Goal: Task Accomplishment & Management: Manage account settings

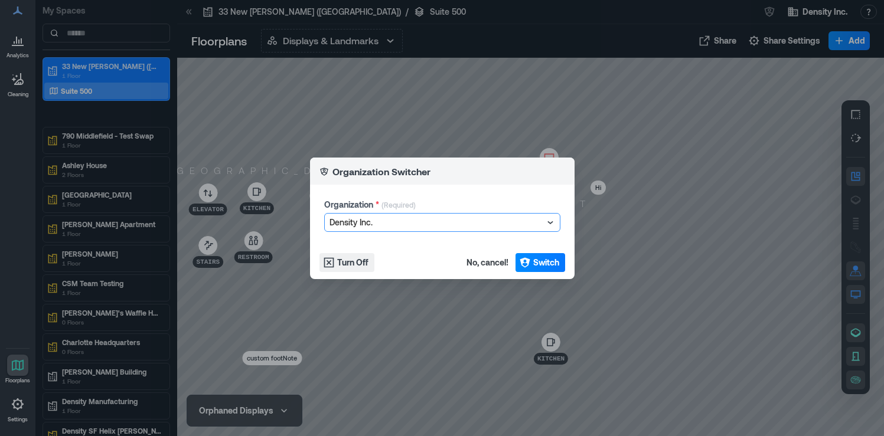
click at [486, 228] on div at bounding box center [437, 223] width 214 height 14
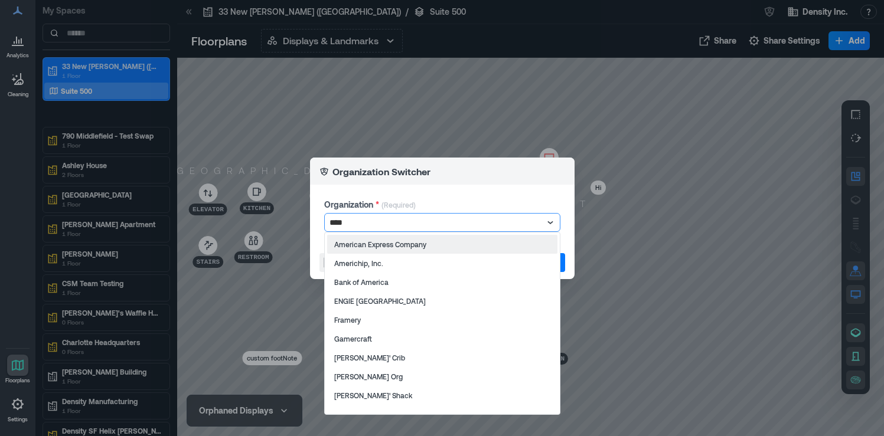
type input "*****"
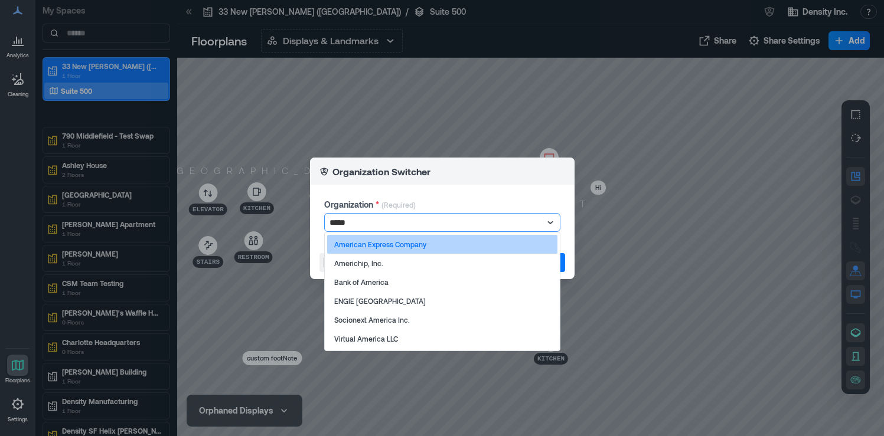
click at [467, 249] on div "American Express Company" at bounding box center [442, 244] width 230 height 19
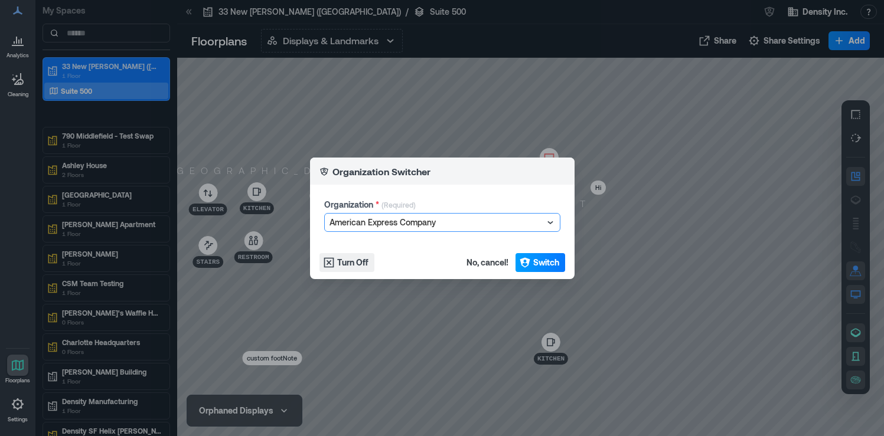
click at [529, 259] on icon "button" at bounding box center [525, 262] width 10 height 10
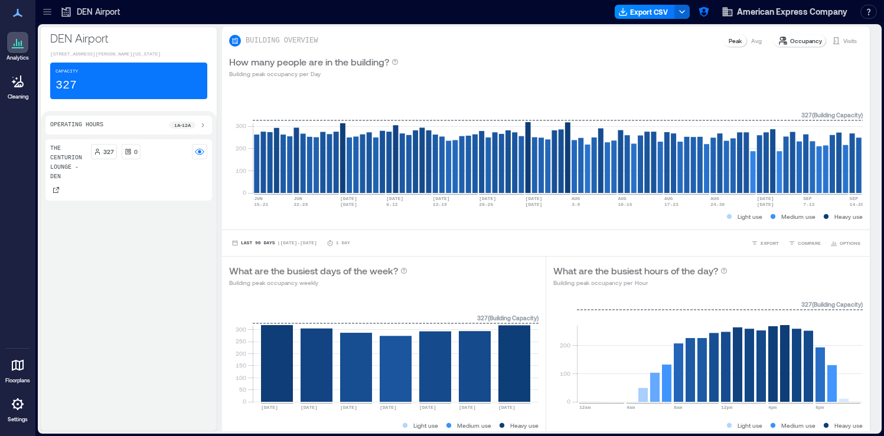
click at [45, 15] on icon at bounding box center [47, 12] width 12 height 12
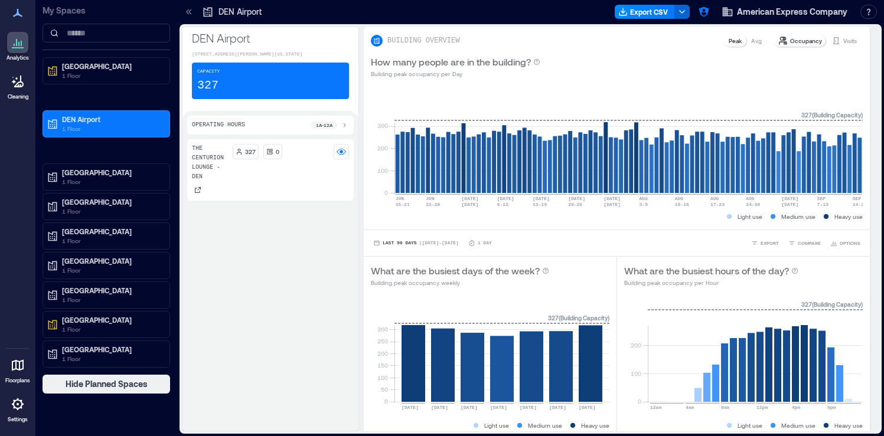
click at [15, 413] on div at bounding box center [17, 404] width 21 height 21
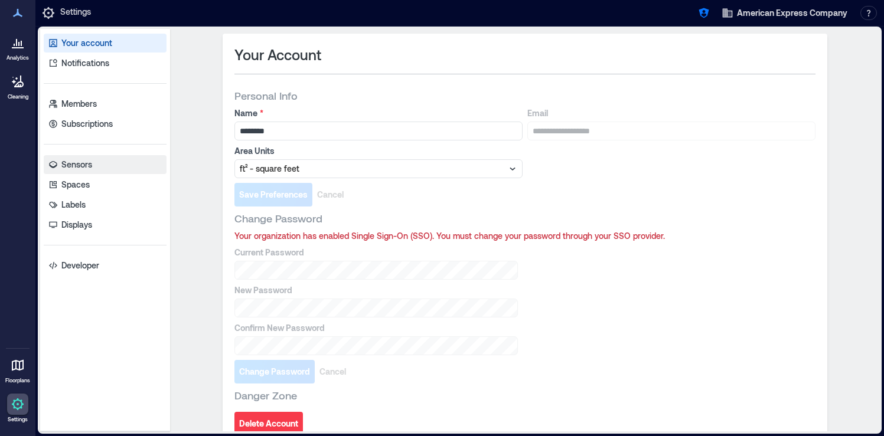
click at [127, 169] on link "Sensors" at bounding box center [105, 164] width 123 height 19
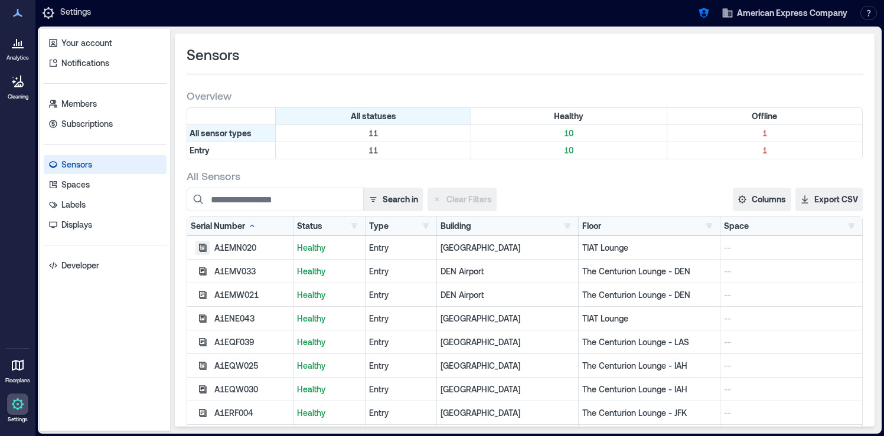
click at [196, 247] on button "button" at bounding box center [202, 248] width 14 height 14
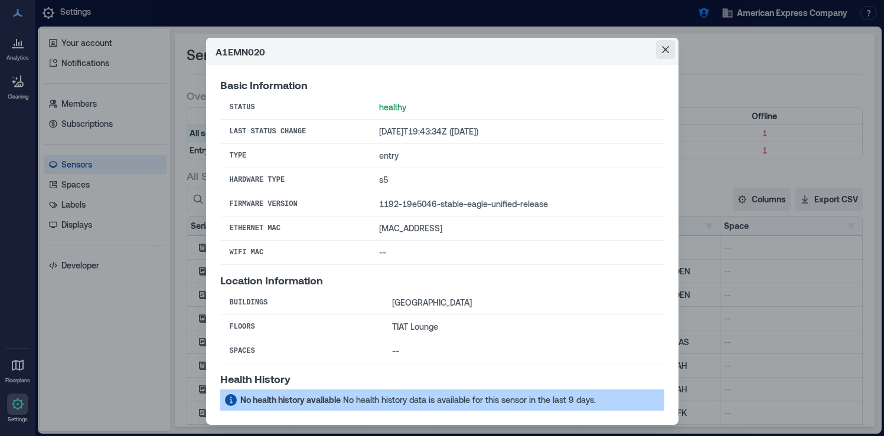
click at [669, 53] on button "Close" at bounding box center [665, 49] width 19 height 19
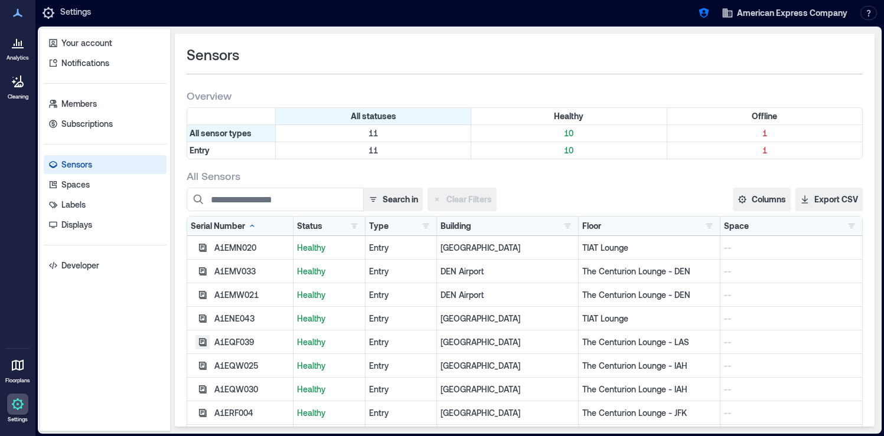
click at [204, 341] on icon "button" at bounding box center [202, 342] width 9 height 9
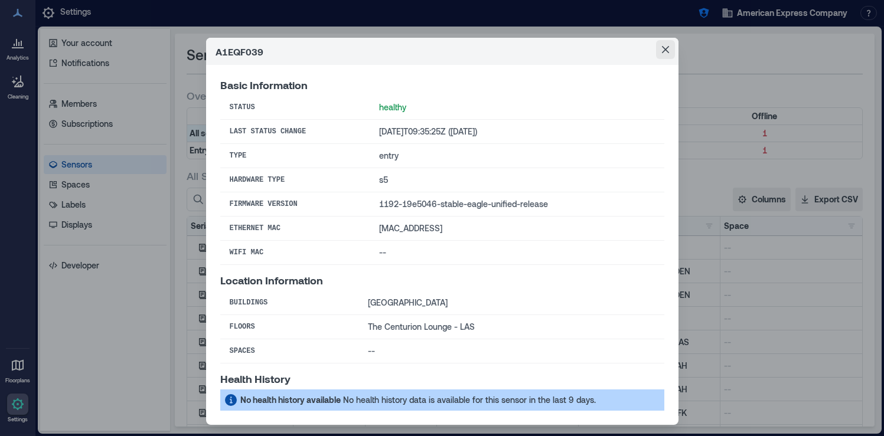
click at [666, 43] on button "Close" at bounding box center [665, 49] width 19 height 19
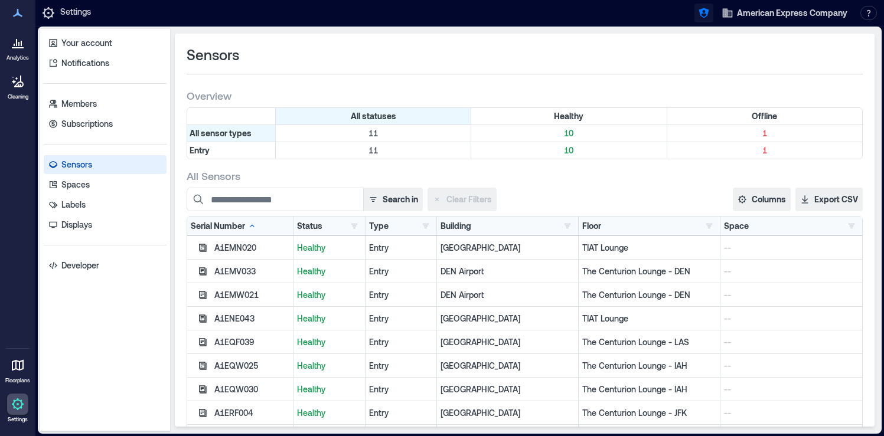
click at [709, 14] on icon "button" at bounding box center [704, 13] width 12 height 12
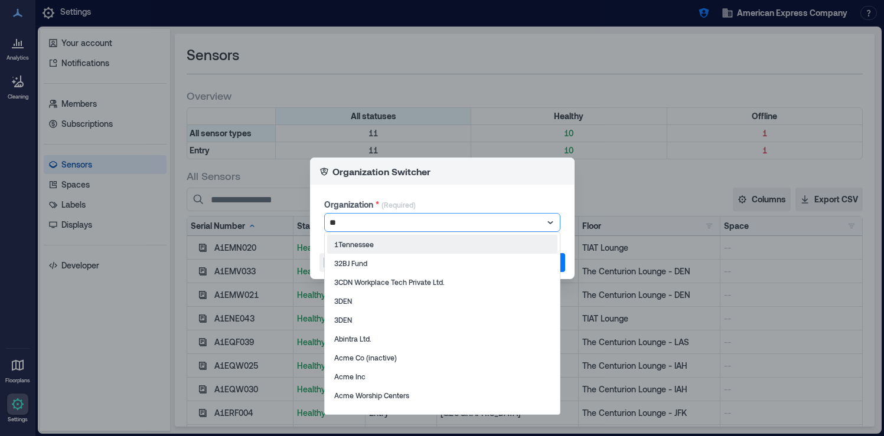
type input "***"
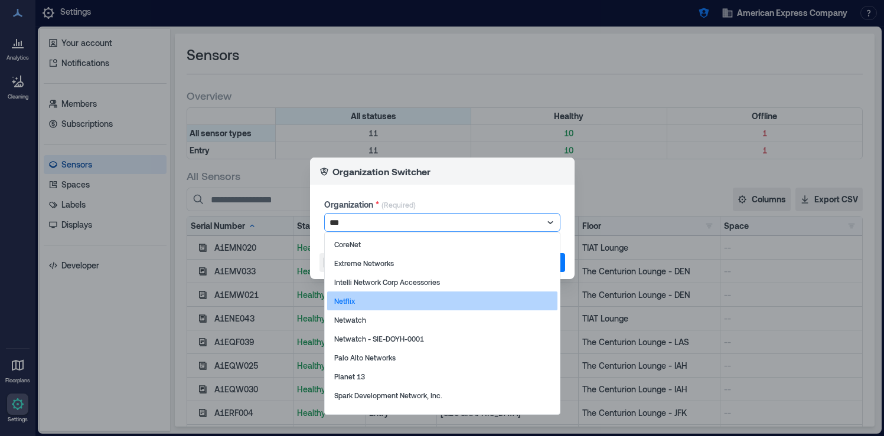
click at [399, 303] on div "Netflix" at bounding box center [442, 301] width 230 height 19
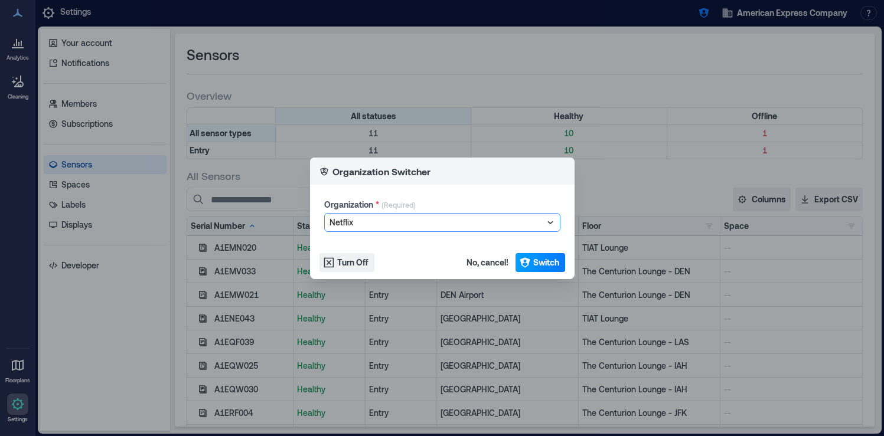
click at [552, 266] on span "Switch" at bounding box center [546, 263] width 26 height 12
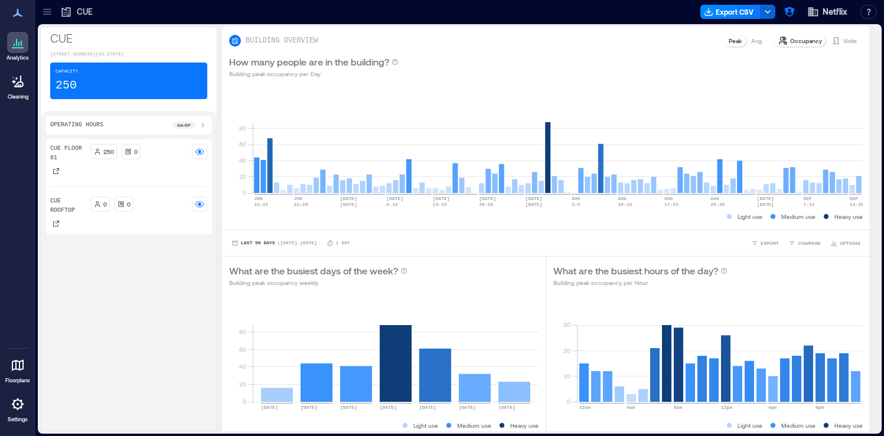
click at [13, 409] on icon at bounding box center [18, 404] width 14 height 14
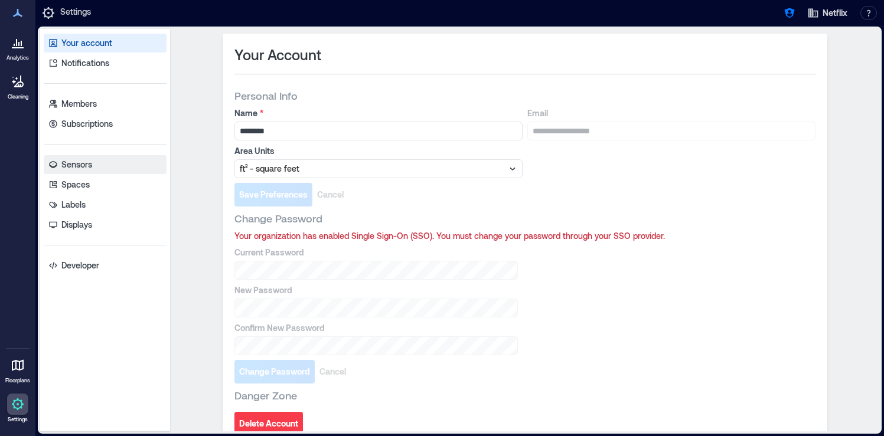
click at [103, 167] on link "Sensors" at bounding box center [105, 164] width 123 height 19
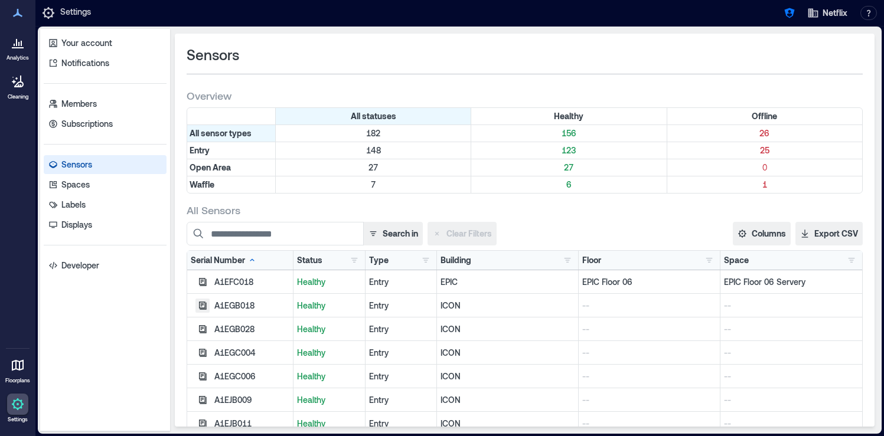
click at [202, 308] on icon "button" at bounding box center [203, 306] width 8 height 8
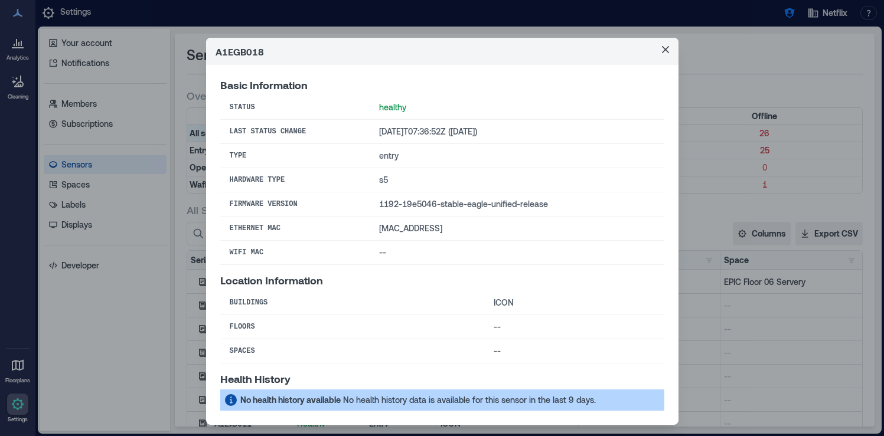
click at [202, 308] on div "A1EGB018 Basic Information Status healthy Last Status Change 2025-08-29T07:36:5…" at bounding box center [442, 218] width 884 height 436
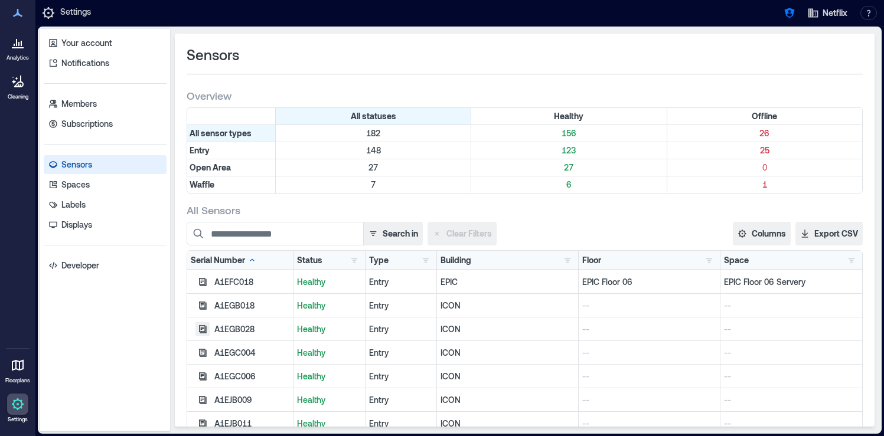
click at [201, 329] on icon "button" at bounding box center [202, 329] width 9 height 9
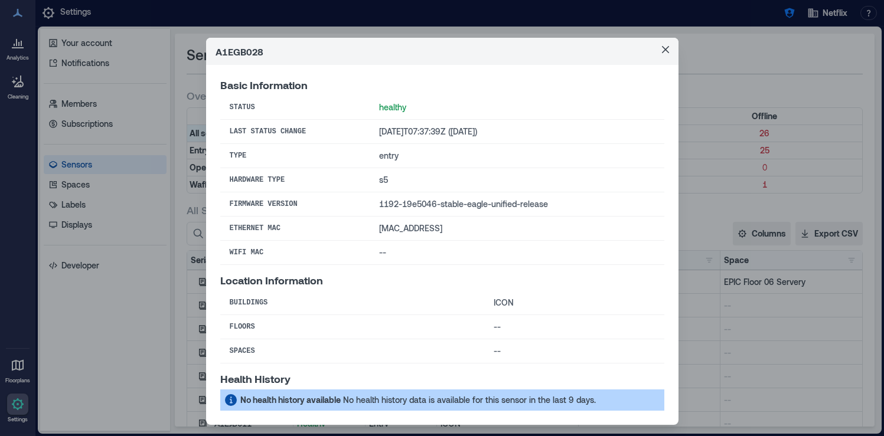
click at [201, 329] on div "A1EGB028 Basic Information Status healthy Last Status Change 2025-08-29T07:37:3…" at bounding box center [442, 218] width 884 height 436
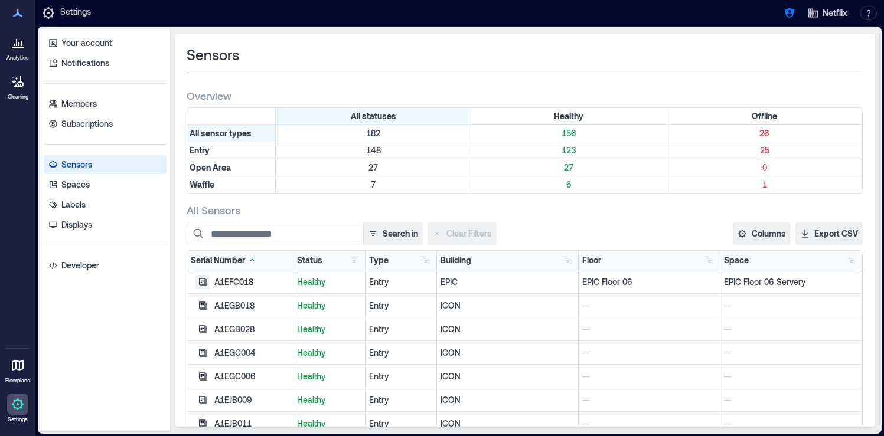
click at [203, 281] on icon "button" at bounding box center [202, 282] width 9 height 9
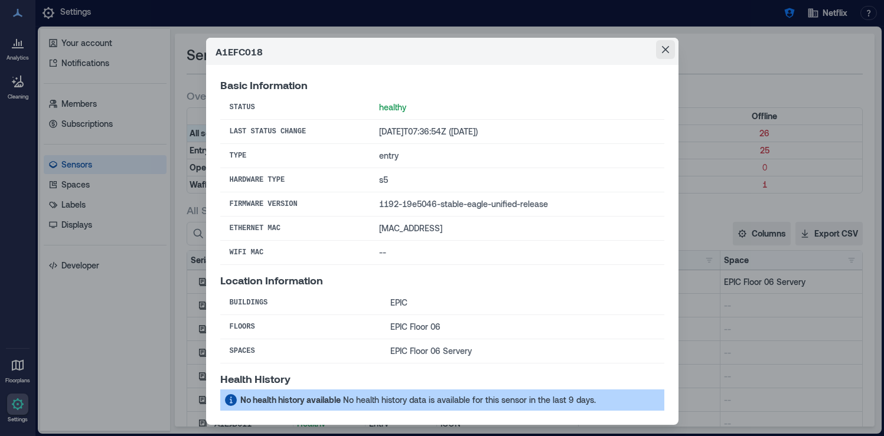
click at [665, 45] on button "Close" at bounding box center [665, 49] width 19 height 19
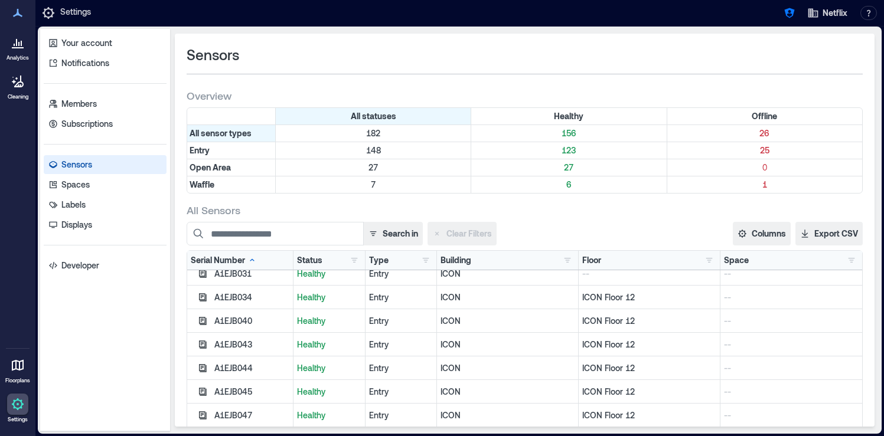
scroll to position [305, 0]
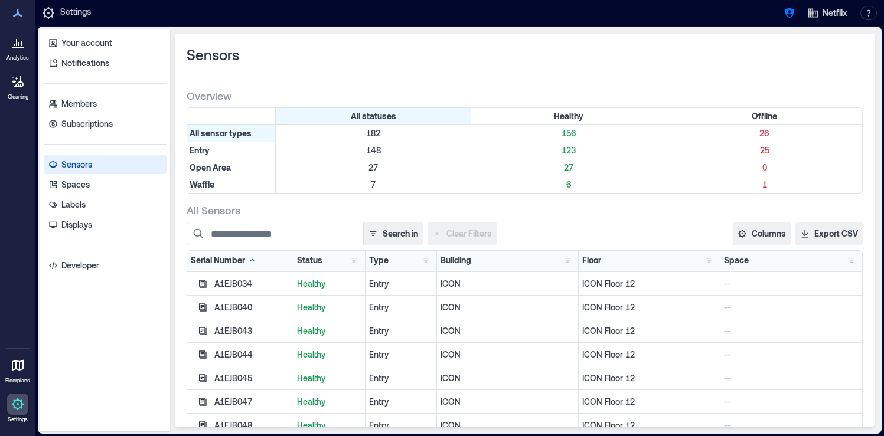
click at [717, 260] on div "Floor 26th floor 5 CUE Floor 01 14 EPIC Floor 01 4 EPIC Floor 06 14 ICON Floor …" at bounding box center [650, 260] width 142 height 19
click at [703, 262] on button "button" at bounding box center [709, 261] width 14 height 12
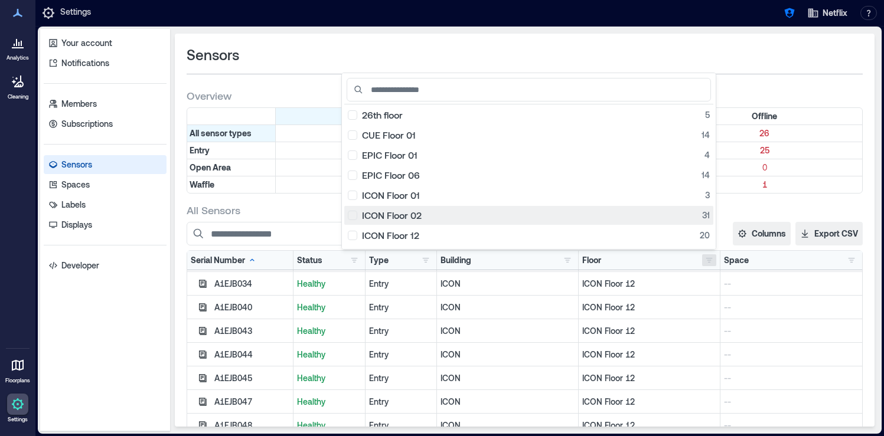
click at [359, 213] on div "ICON Floor 02 31" at bounding box center [529, 216] width 362 height 12
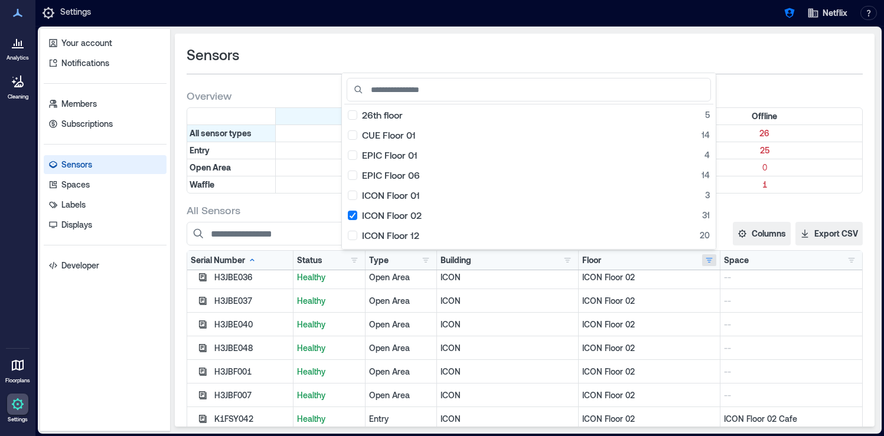
scroll to position [437, 0]
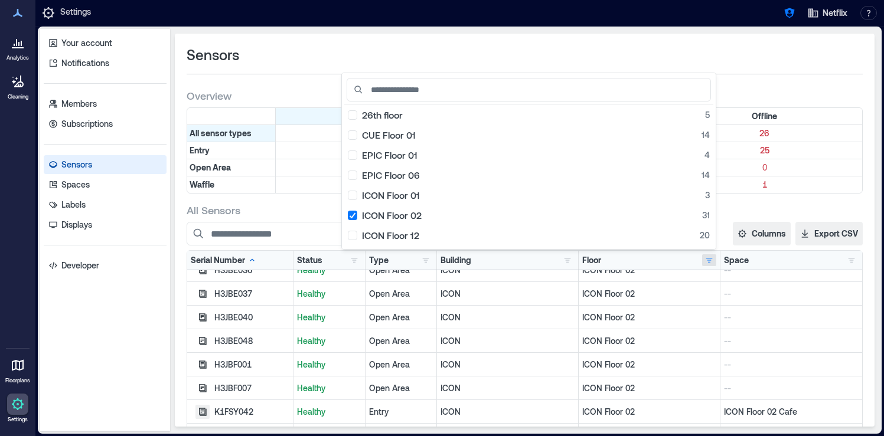
click at [206, 414] on icon "button" at bounding box center [202, 411] width 9 height 9
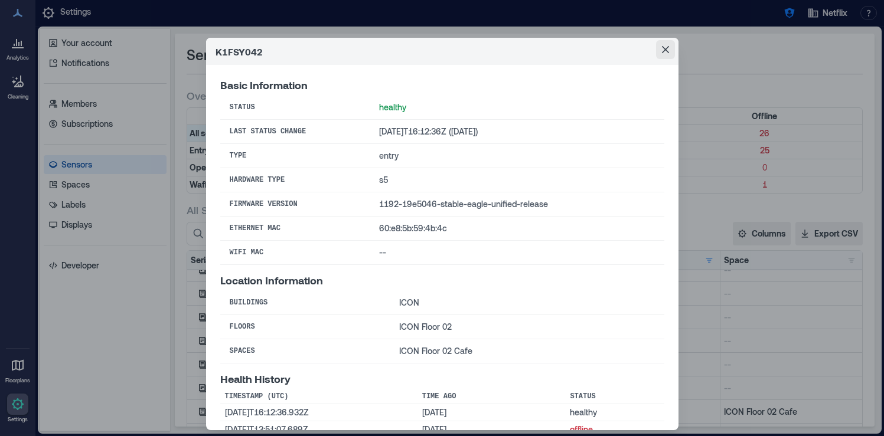
click at [666, 51] on icon "Close" at bounding box center [665, 49] width 7 height 7
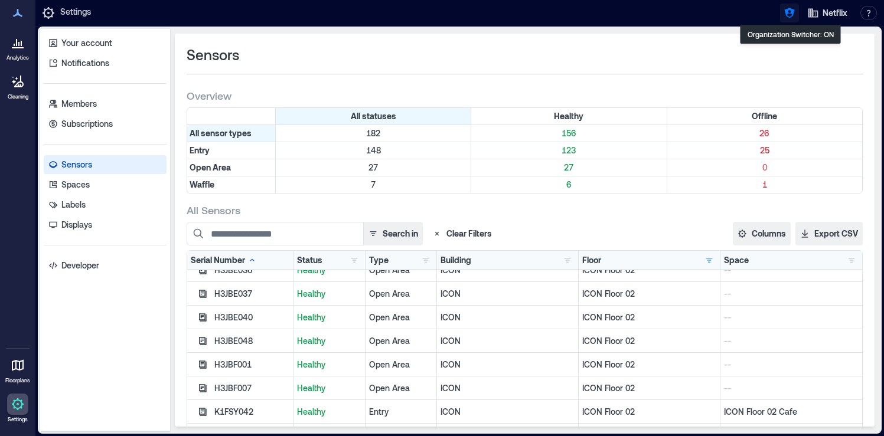
click at [788, 18] on icon "button" at bounding box center [790, 13] width 12 height 12
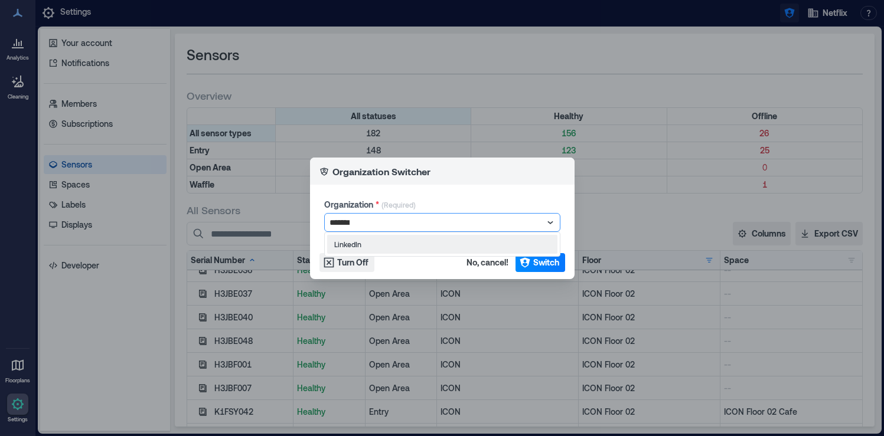
type input "********"
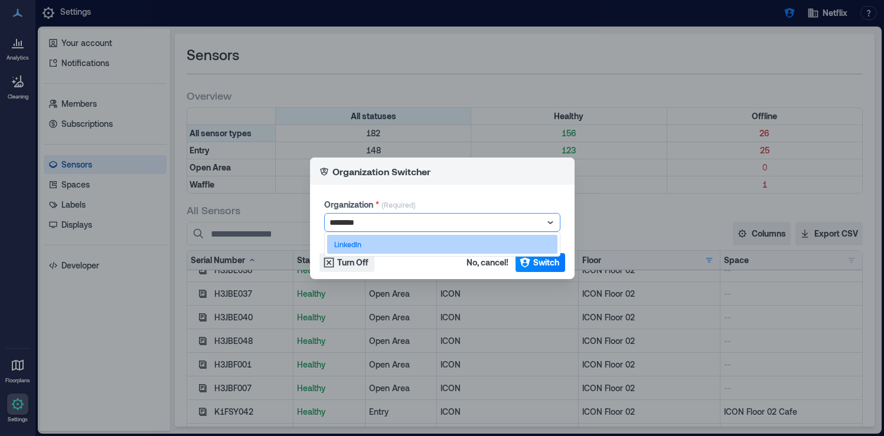
click at [463, 247] on div "LinkedIn" at bounding box center [442, 244] width 230 height 19
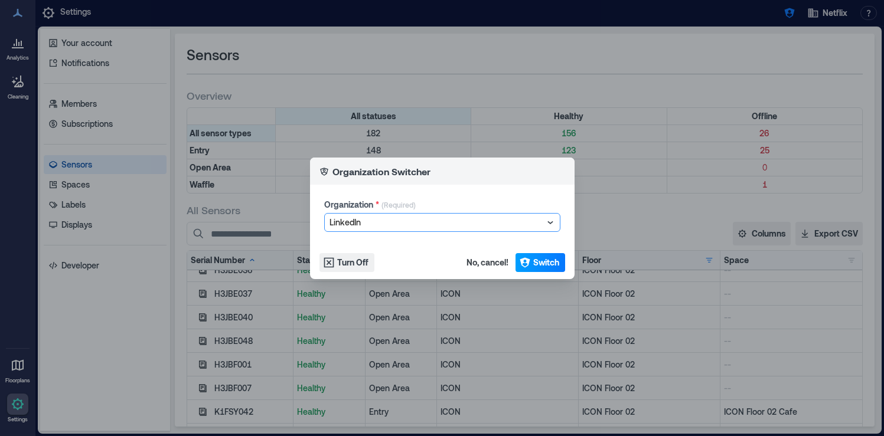
click at [548, 262] on span "Switch" at bounding box center [546, 263] width 26 height 12
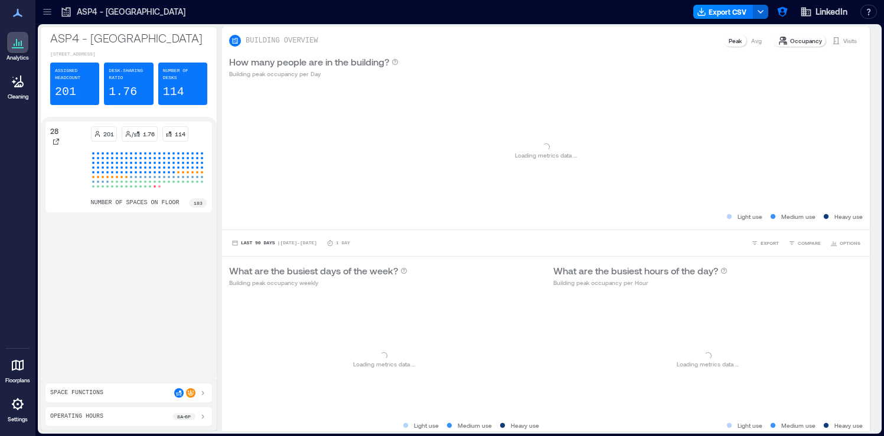
click at [46, 18] on div at bounding box center [47, 11] width 19 height 19
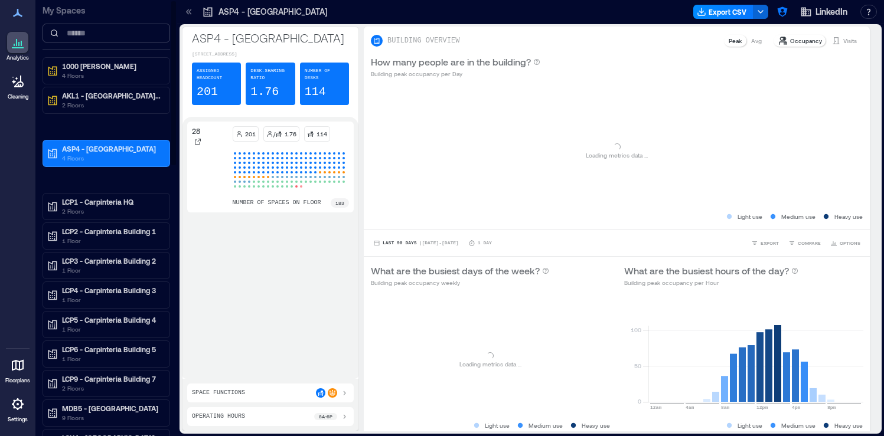
click at [102, 32] on input at bounding box center [107, 33] width 128 height 19
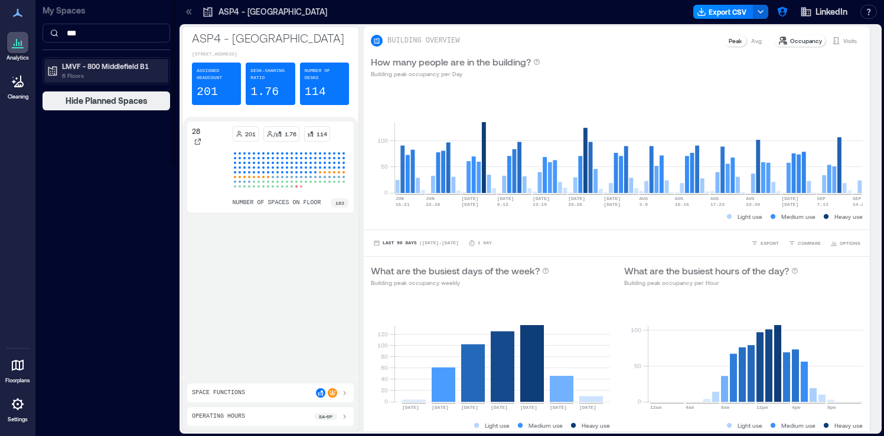
type input "***"
click at [110, 72] on p "6 Floors" at bounding box center [111, 75] width 99 height 9
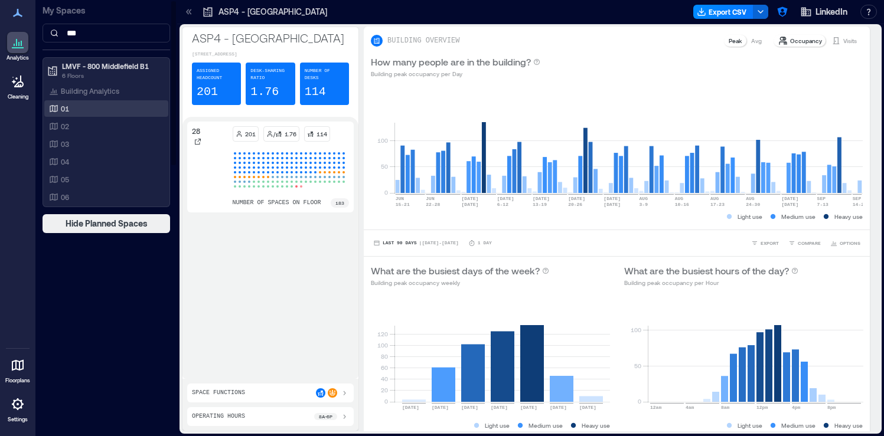
click at [106, 111] on div "01" at bounding box center [104, 109] width 115 height 12
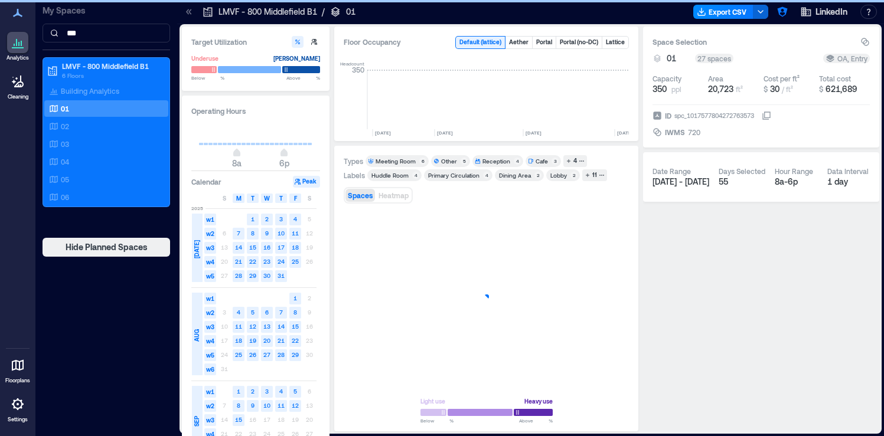
scroll to position [0, 3540]
click at [620, 373] on button "button" at bounding box center [612, 370] width 28 height 28
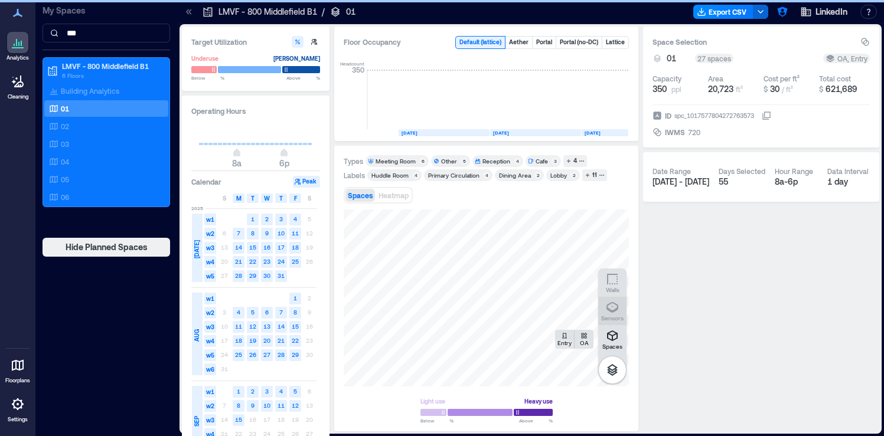
click at [619, 310] on icon "button" at bounding box center [612, 308] width 14 height 14
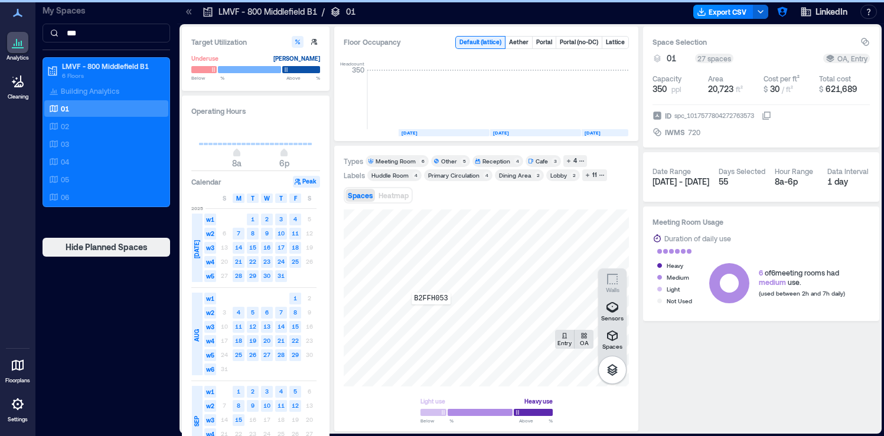
click at [431, 313] on div "B2FFH053" at bounding box center [486, 298] width 285 height 177
click at [669, 220] on span "Details" at bounding box center [666, 222] width 27 height 12
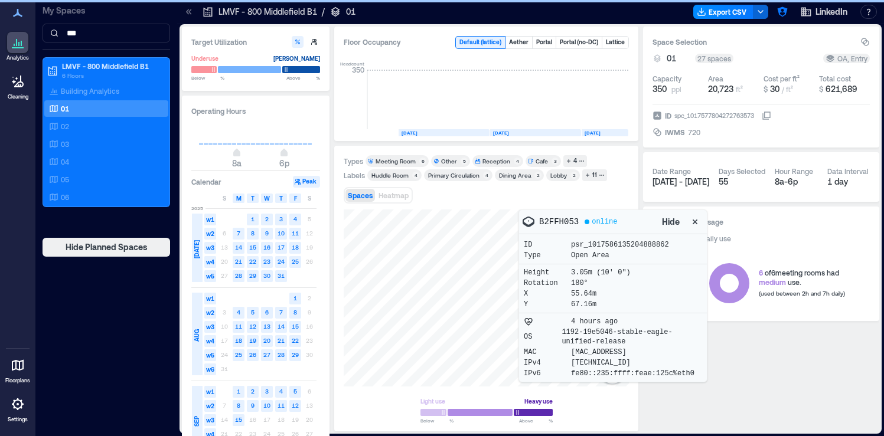
click at [188, 14] on icon at bounding box center [187, 11] width 3 height 5
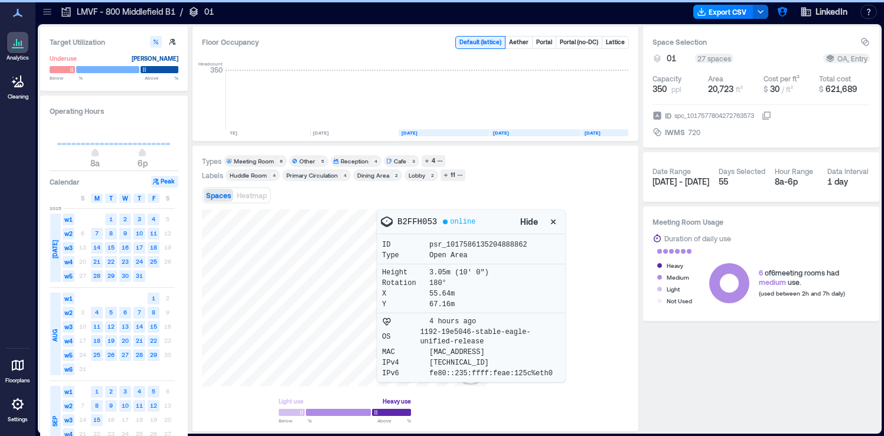
scroll to position [0, 3399]
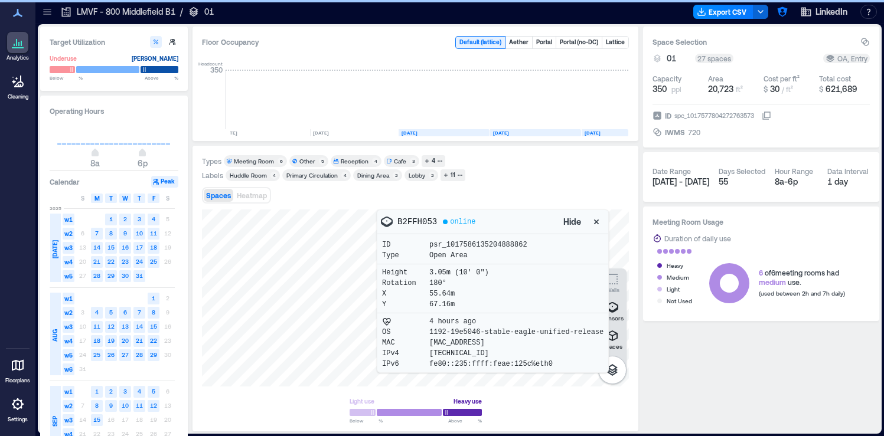
click at [319, 251] on div at bounding box center [415, 298] width 427 height 177
click at [15, 410] on icon at bounding box center [18, 404] width 14 height 14
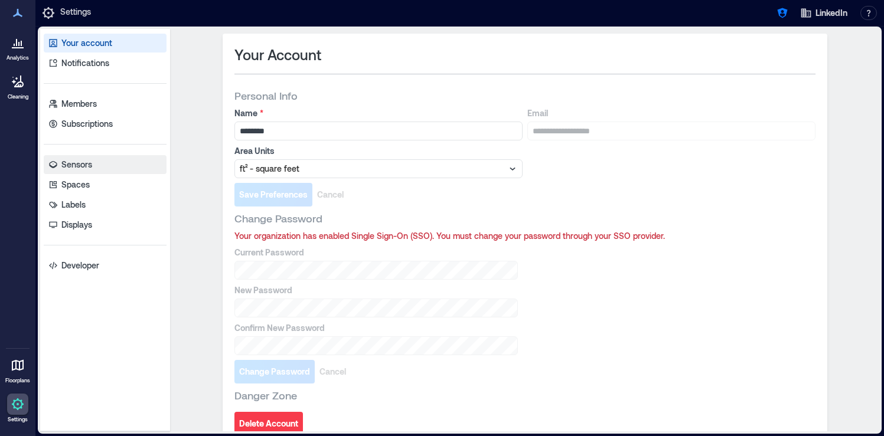
click at [97, 171] on link "Sensors" at bounding box center [105, 164] width 123 height 19
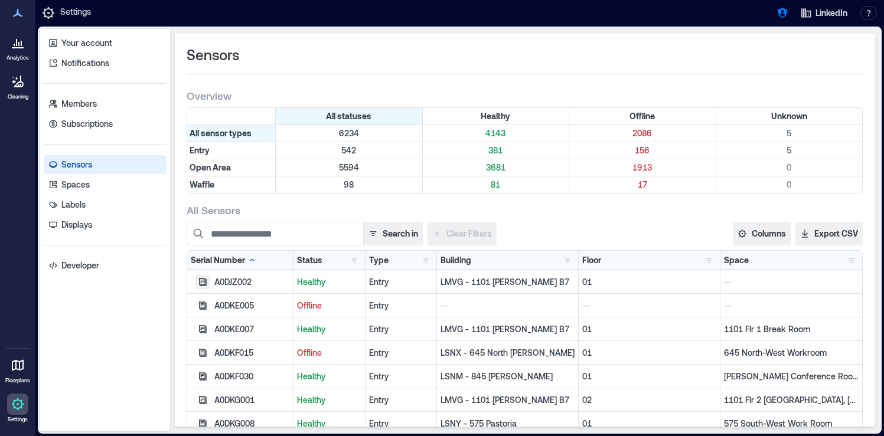
click at [200, 281] on icon "button" at bounding box center [203, 282] width 8 height 8
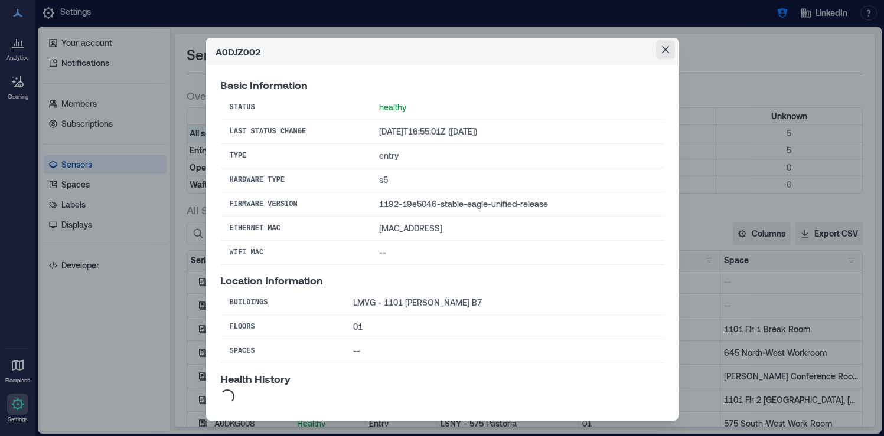
click at [669, 52] on button "Close" at bounding box center [665, 49] width 19 height 19
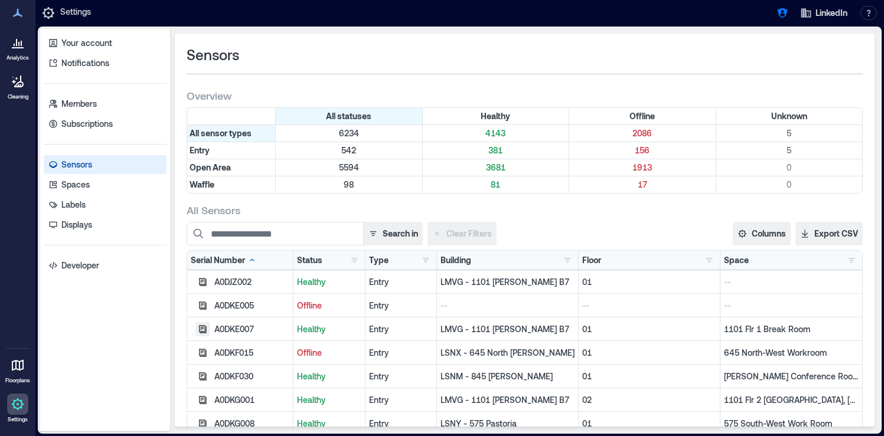
click at [201, 328] on icon "button" at bounding box center [203, 329] width 8 height 8
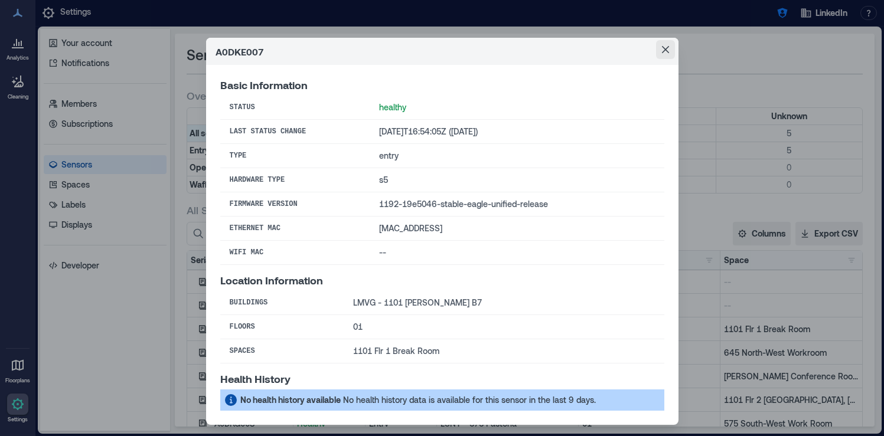
click at [663, 49] on icon "Close" at bounding box center [665, 49] width 7 height 7
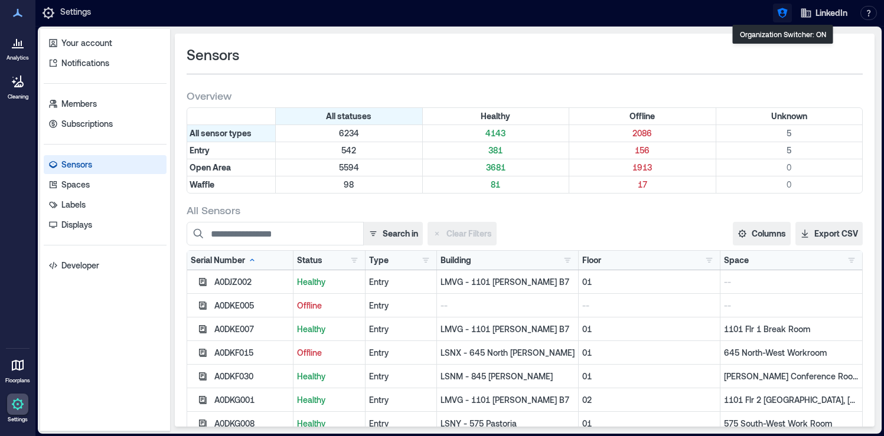
click at [783, 13] on icon "button" at bounding box center [782, 13] width 10 height 10
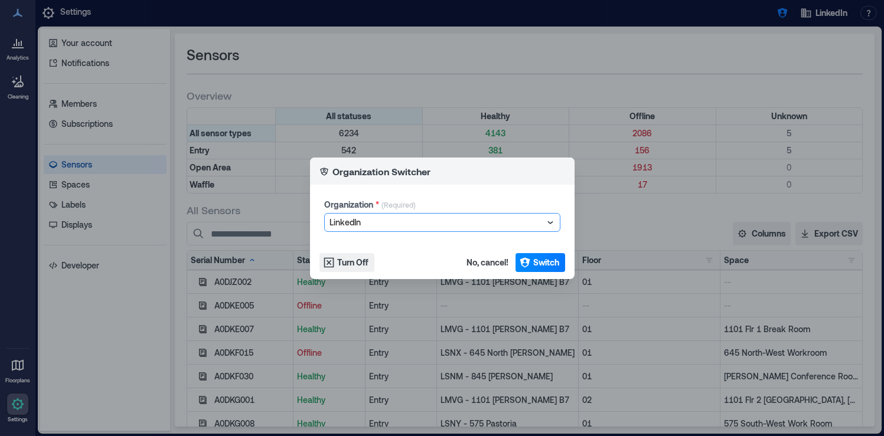
click at [397, 221] on div at bounding box center [437, 223] width 214 height 14
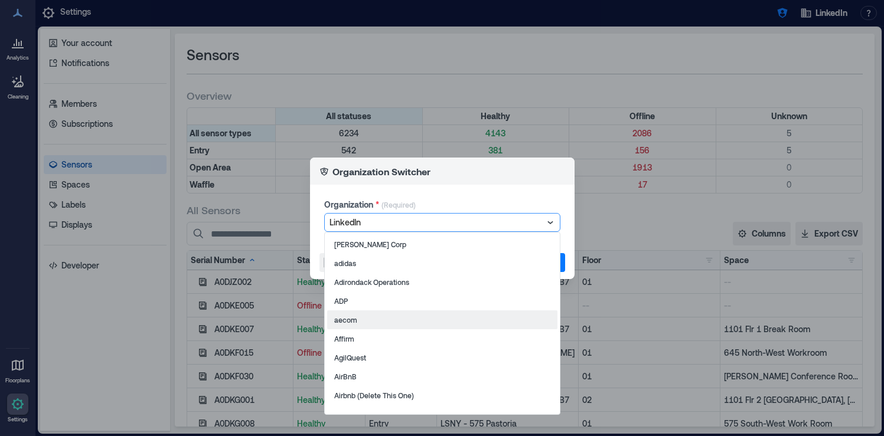
scroll to position [360, 0]
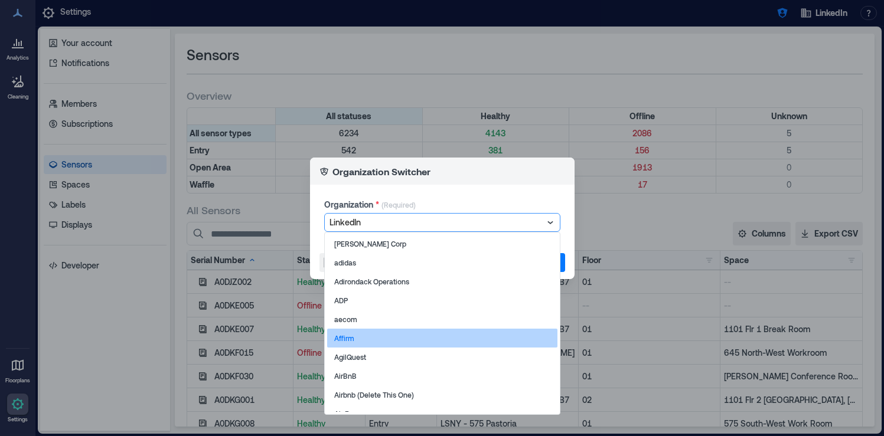
click at [465, 338] on div "Affirm" at bounding box center [442, 338] width 230 height 19
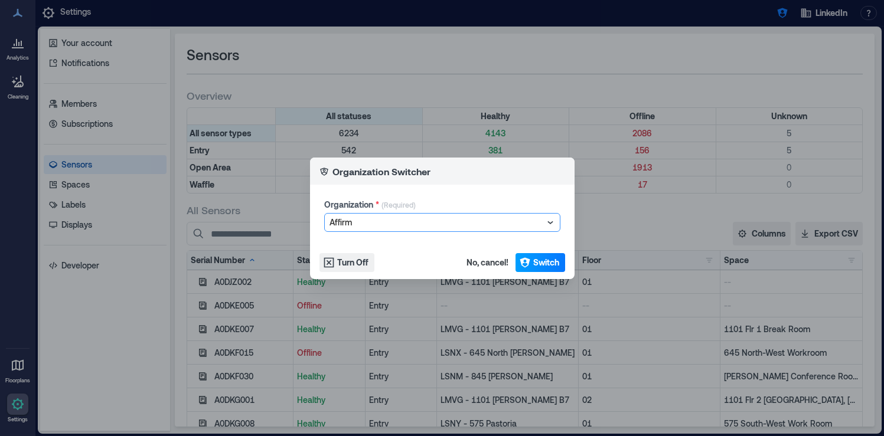
click at [543, 263] on span "Switch" at bounding box center [546, 263] width 26 height 12
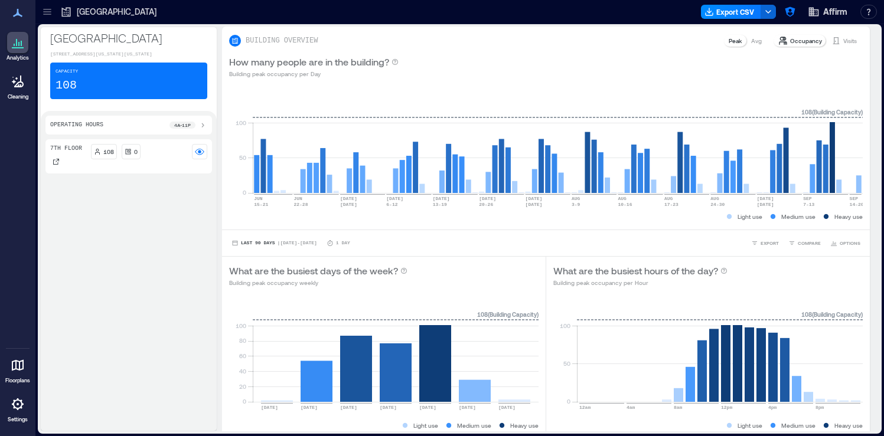
click at [10, 412] on div at bounding box center [17, 404] width 21 height 21
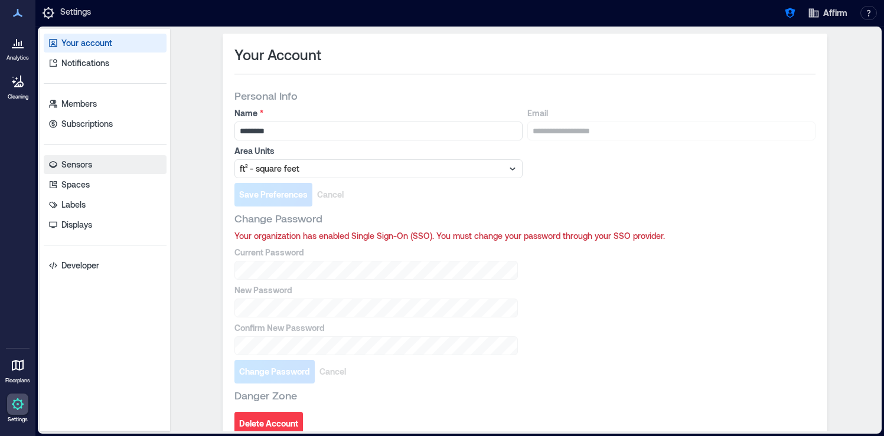
click at [116, 156] on link "Sensors" at bounding box center [105, 164] width 123 height 19
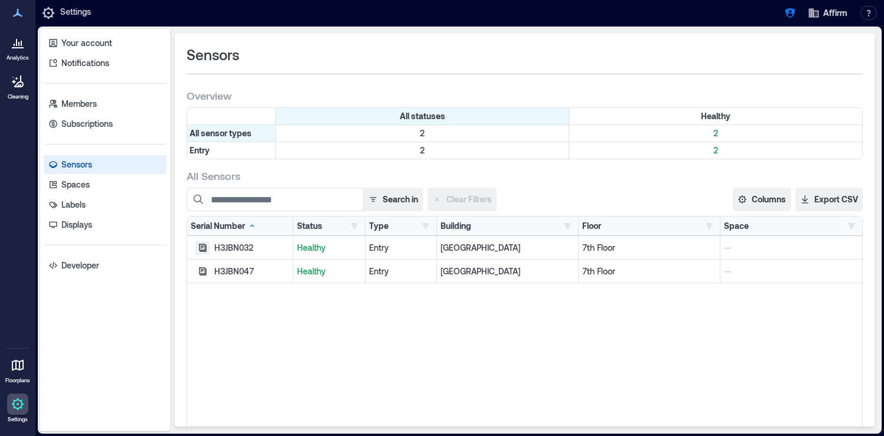
click at [205, 245] on icon "button" at bounding box center [203, 248] width 8 height 8
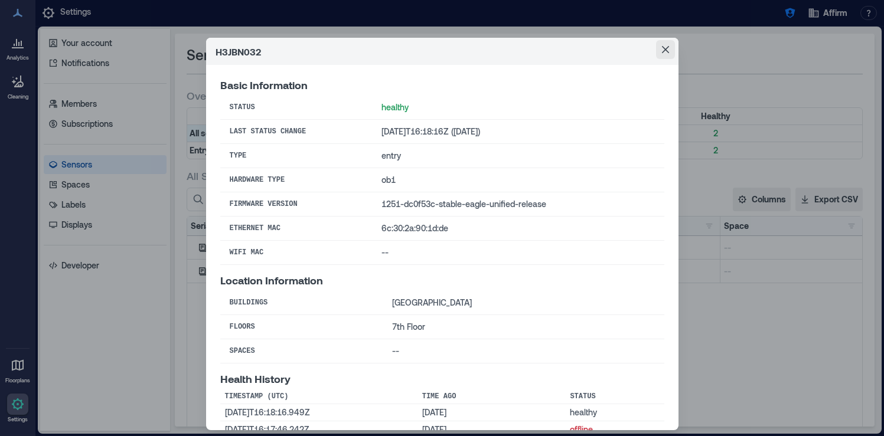
click at [662, 52] on icon "Close" at bounding box center [664, 49] width 7 height 7
